Goal: Navigation & Orientation: Find specific page/section

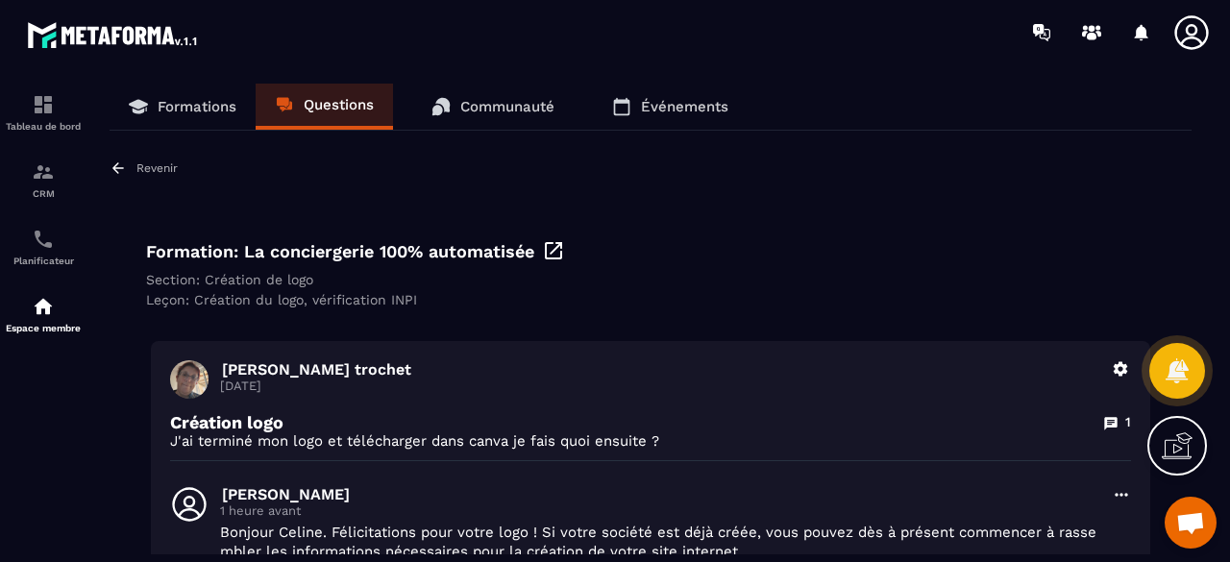
click at [224, 102] on p "Formations" at bounding box center [197, 106] width 79 height 17
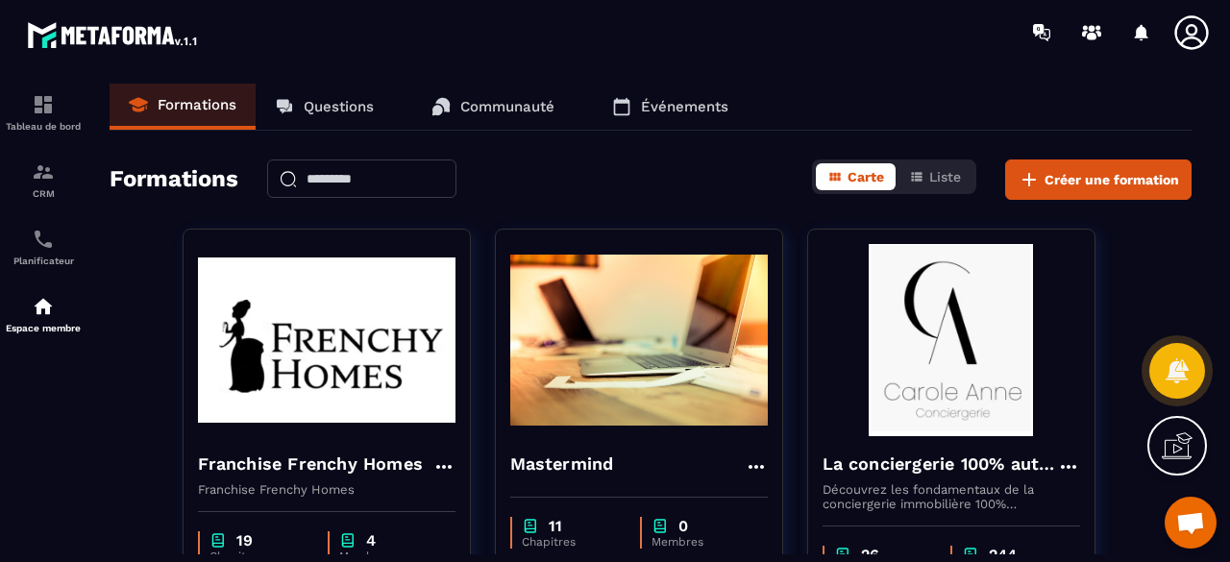
click at [335, 109] on p "Questions" at bounding box center [339, 106] width 70 height 17
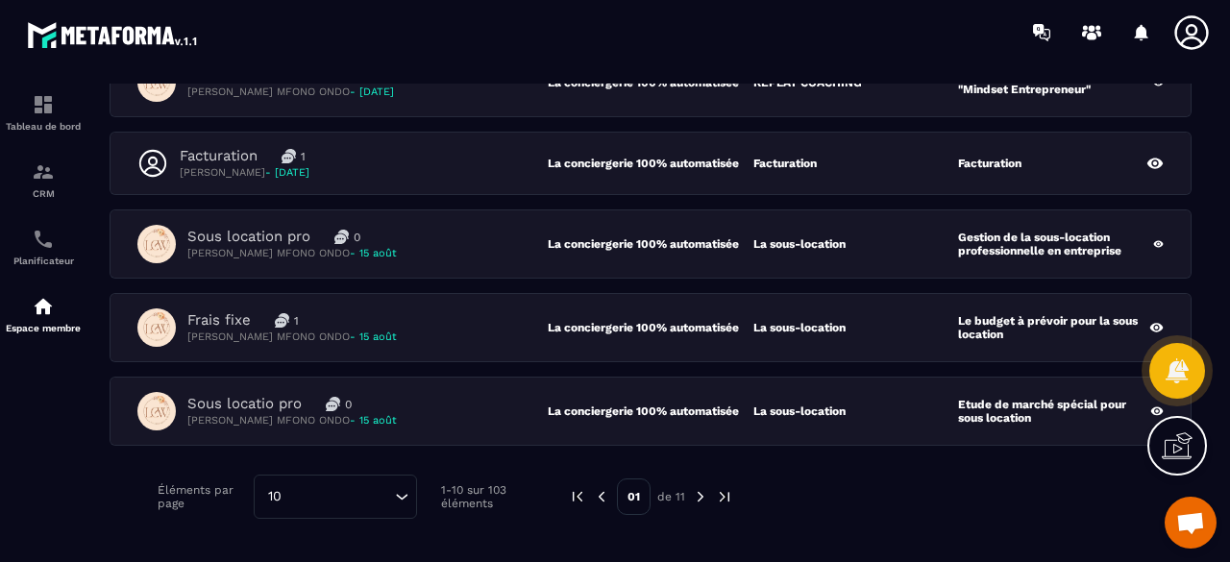
scroll to position [673, 0]
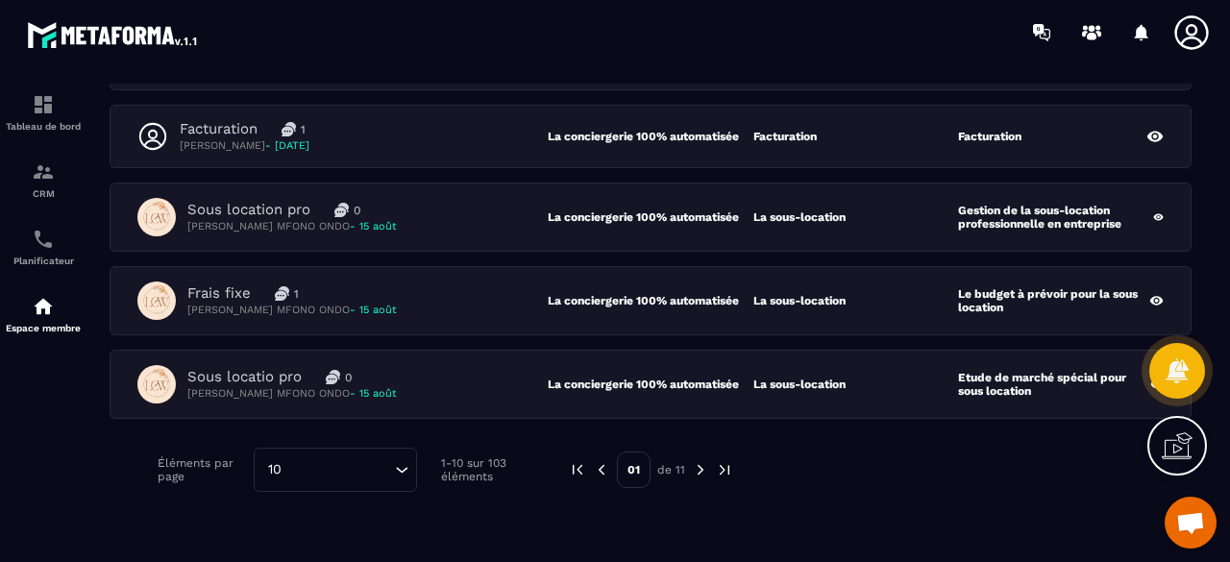
click at [699, 461] on img at bounding box center [700, 469] width 17 height 17
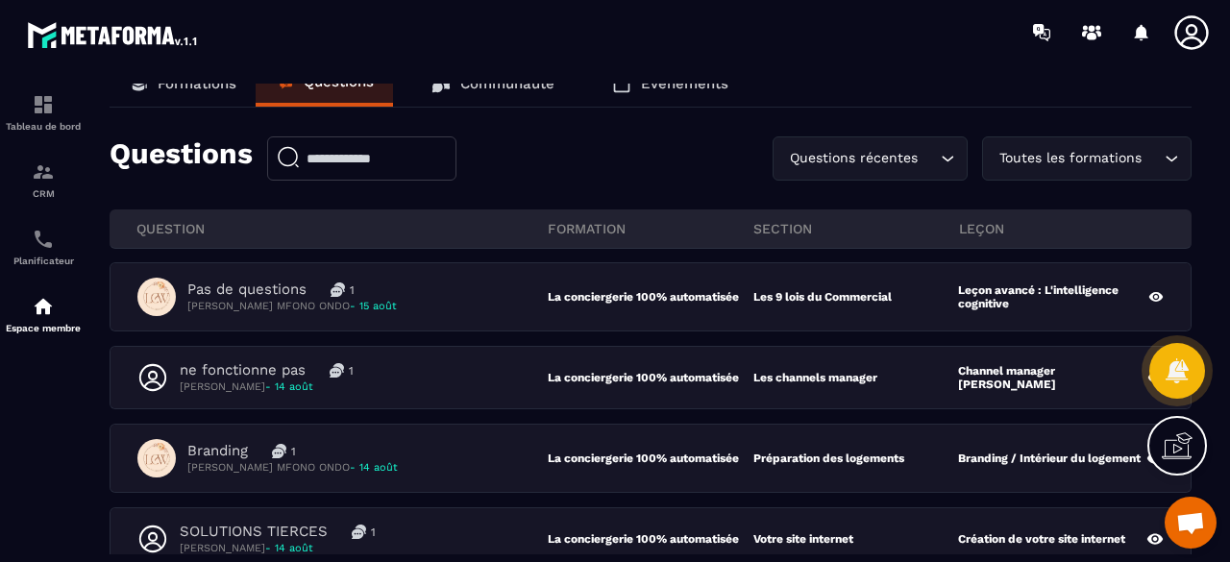
scroll to position [0, 0]
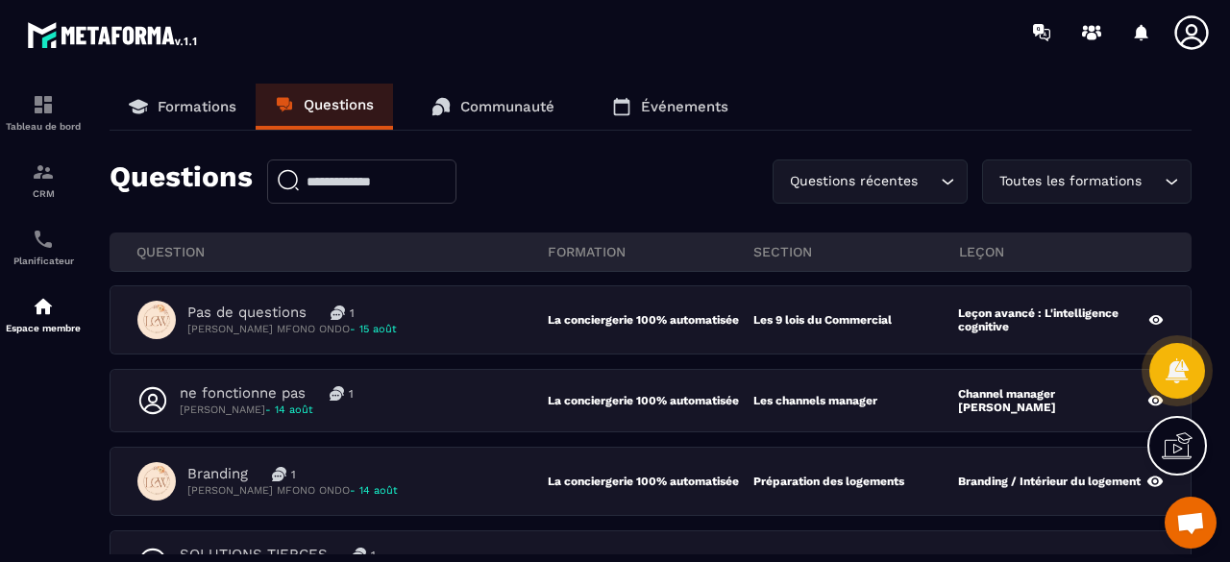
click at [333, 106] on p "Questions" at bounding box center [339, 104] width 70 height 17
click at [202, 113] on p "Formations" at bounding box center [197, 106] width 79 height 17
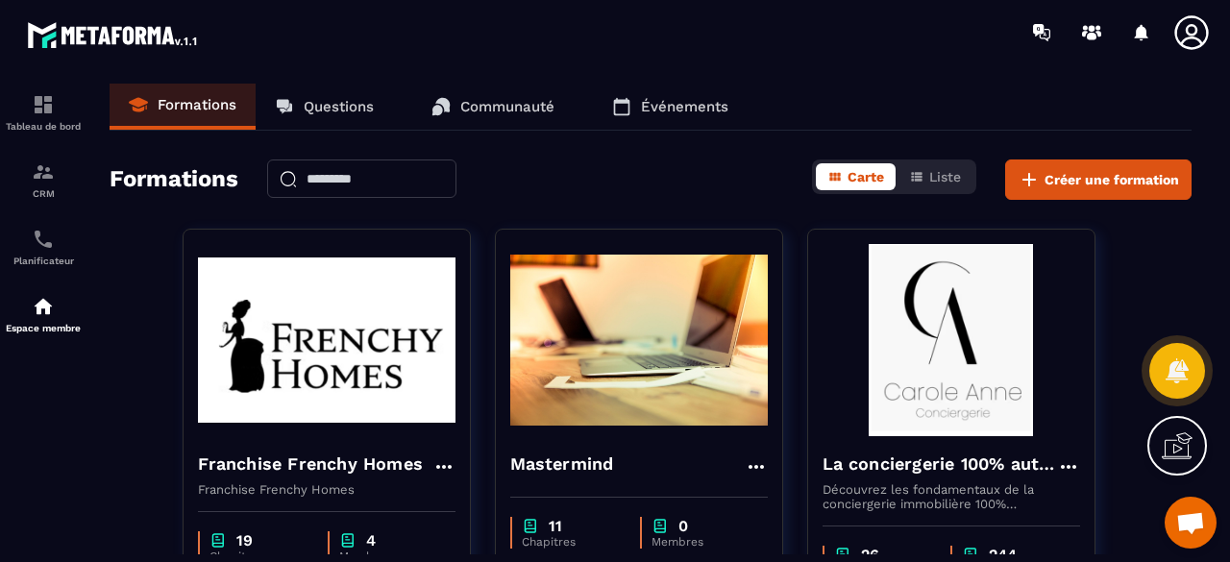
click at [363, 96] on link "Questions" at bounding box center [324, 107] width 137 height 46
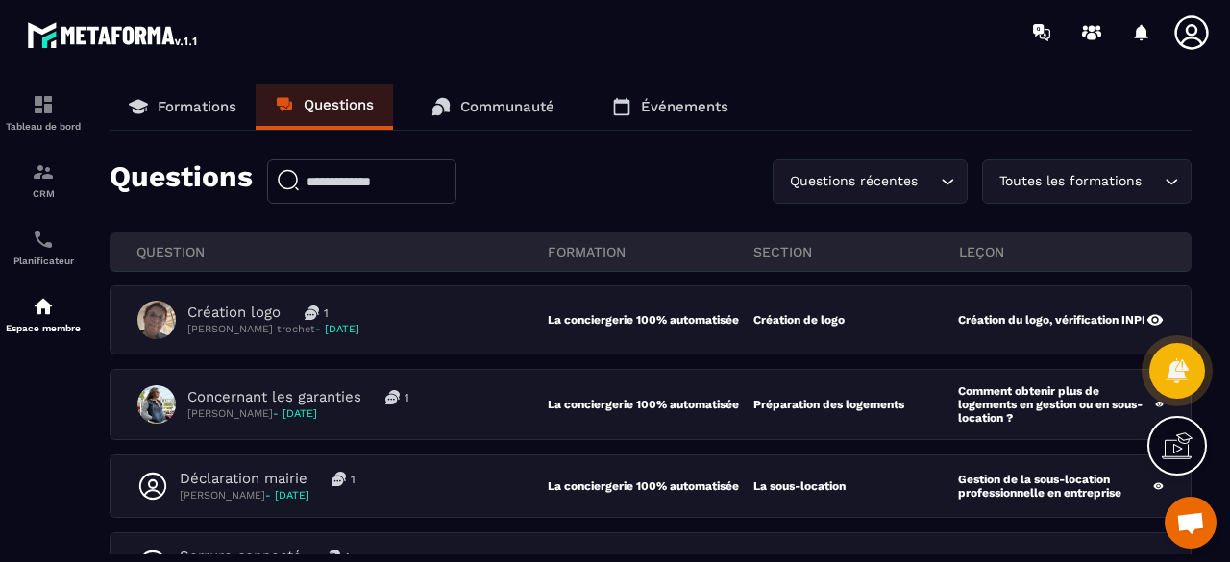
click at [482, 98] on p "Communauté" at bounding box center [507, 106] width 94 height 17
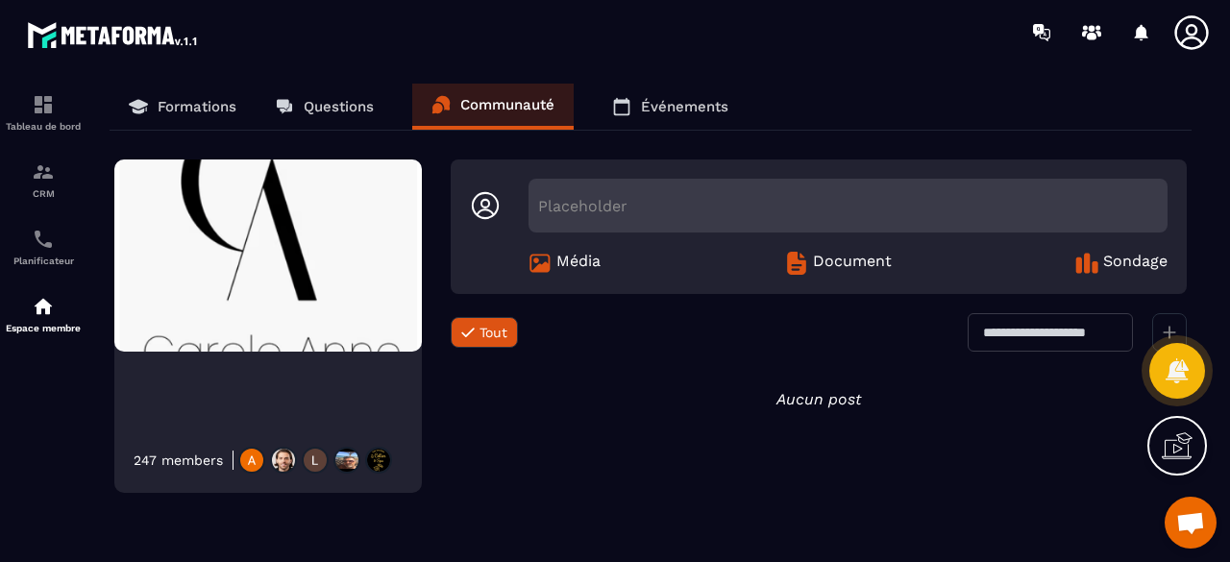
click at [311, 101] on p "Questions" at bounding box center [339, 106] width 70 height 17
